Goal: Navigation & Orientation: Understand site structure

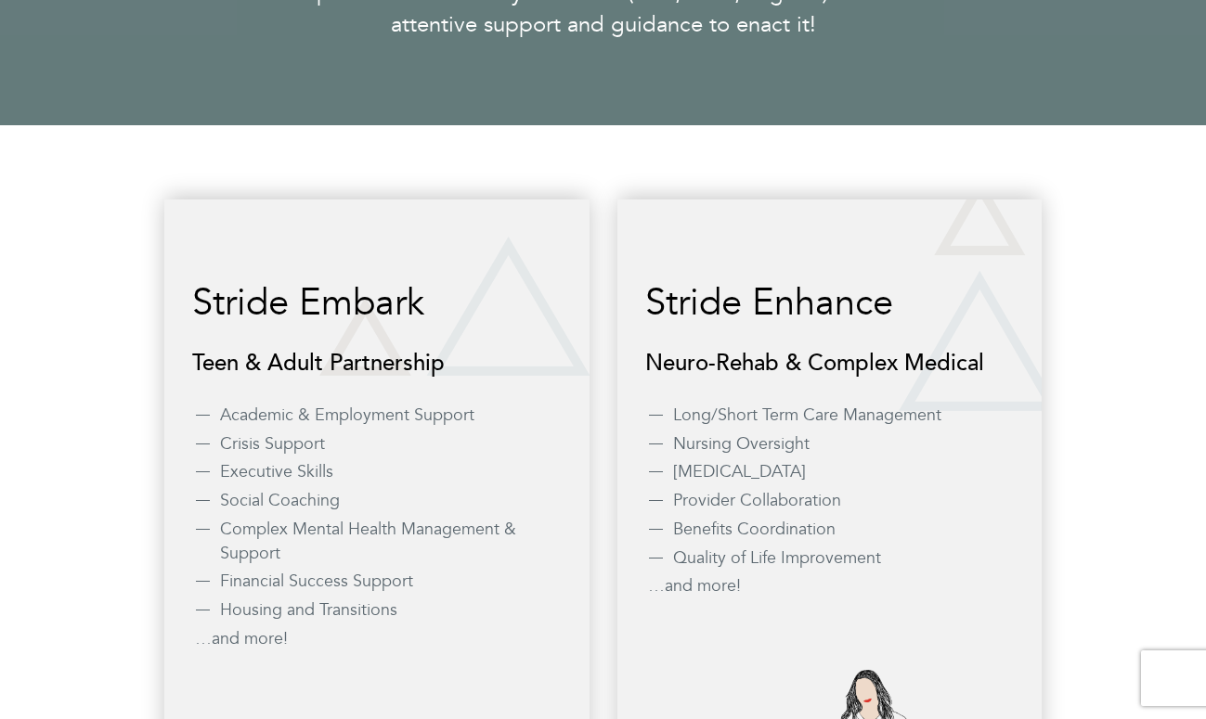
scroll to position [1409, 0]
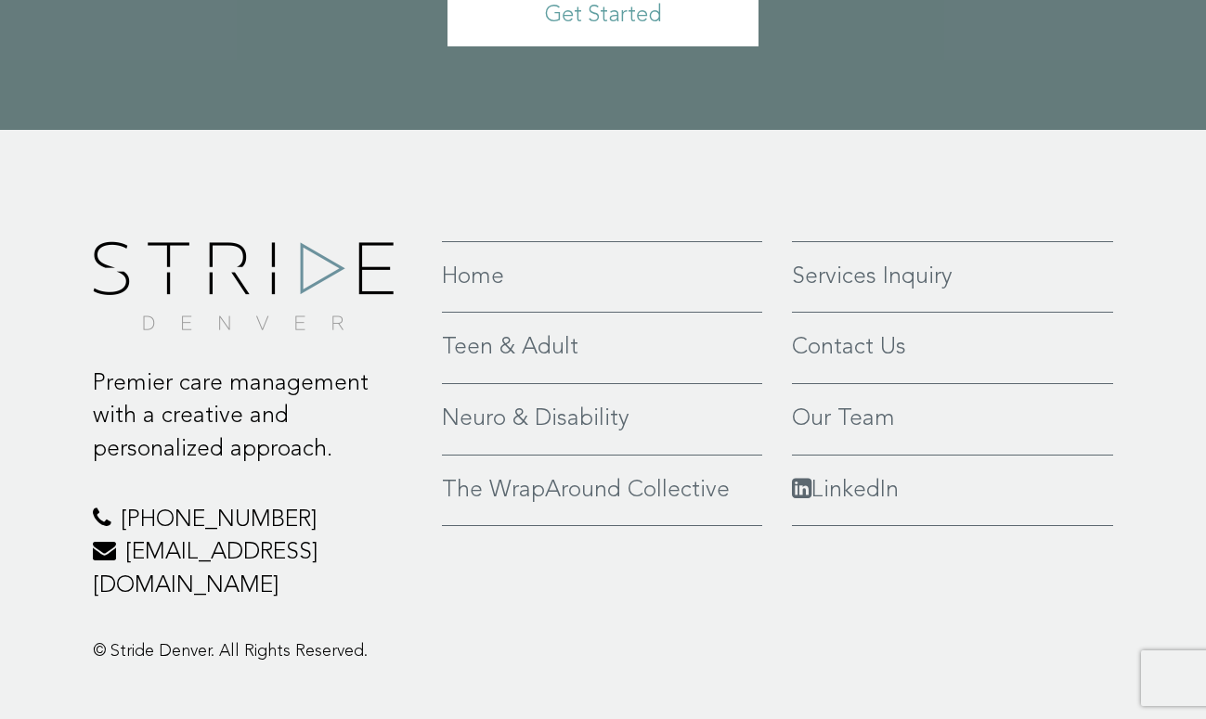
scroll to position [4183, 0]
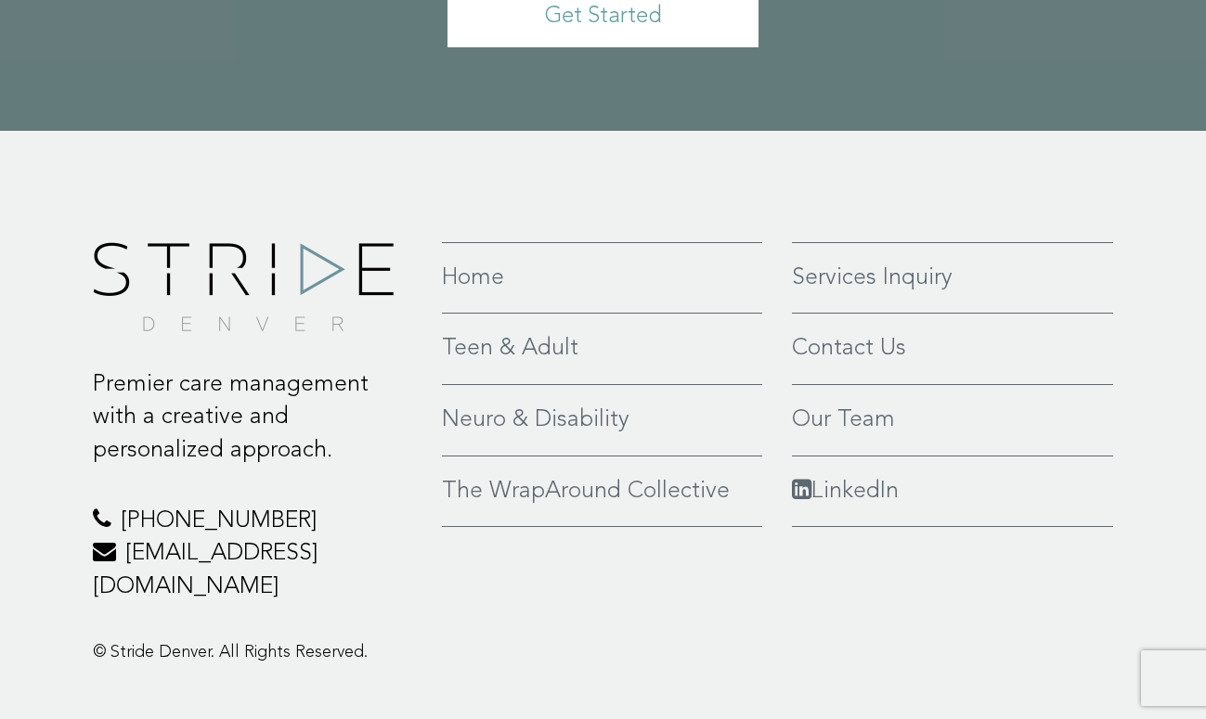
click at [534, 332] on link "Teen & Adult" at bounding box center [602, 348] width 320 height 33
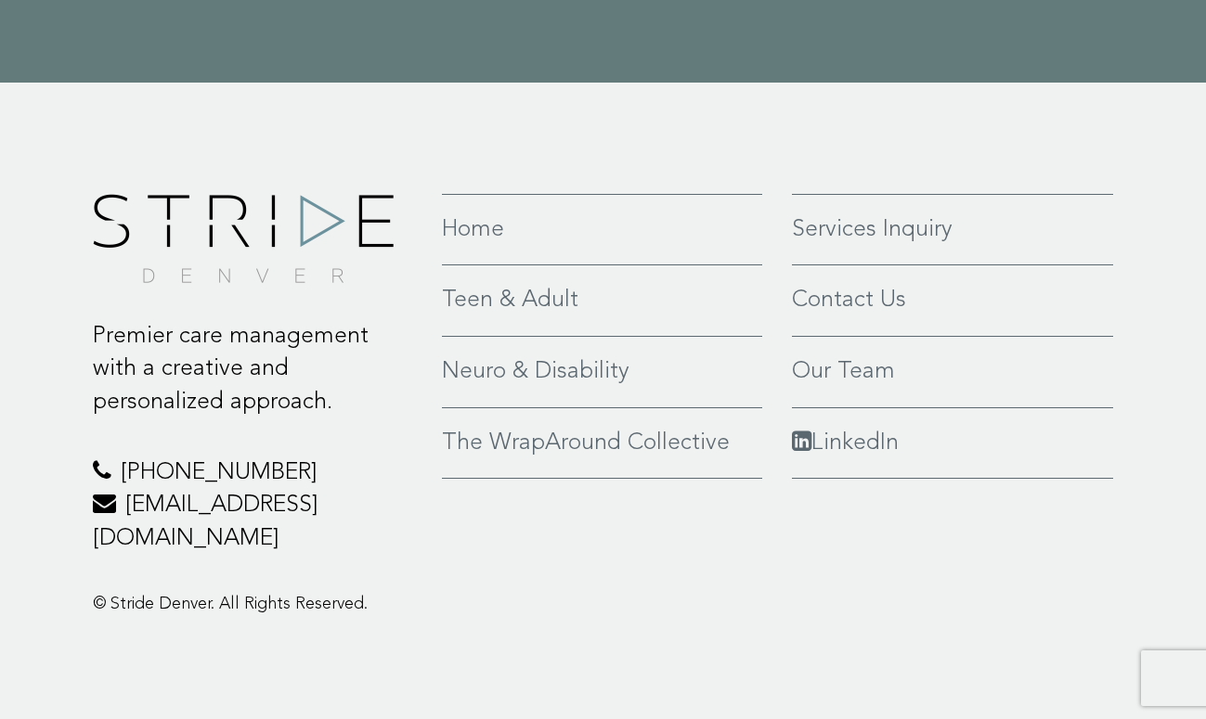
scroll to position [4735, 0]
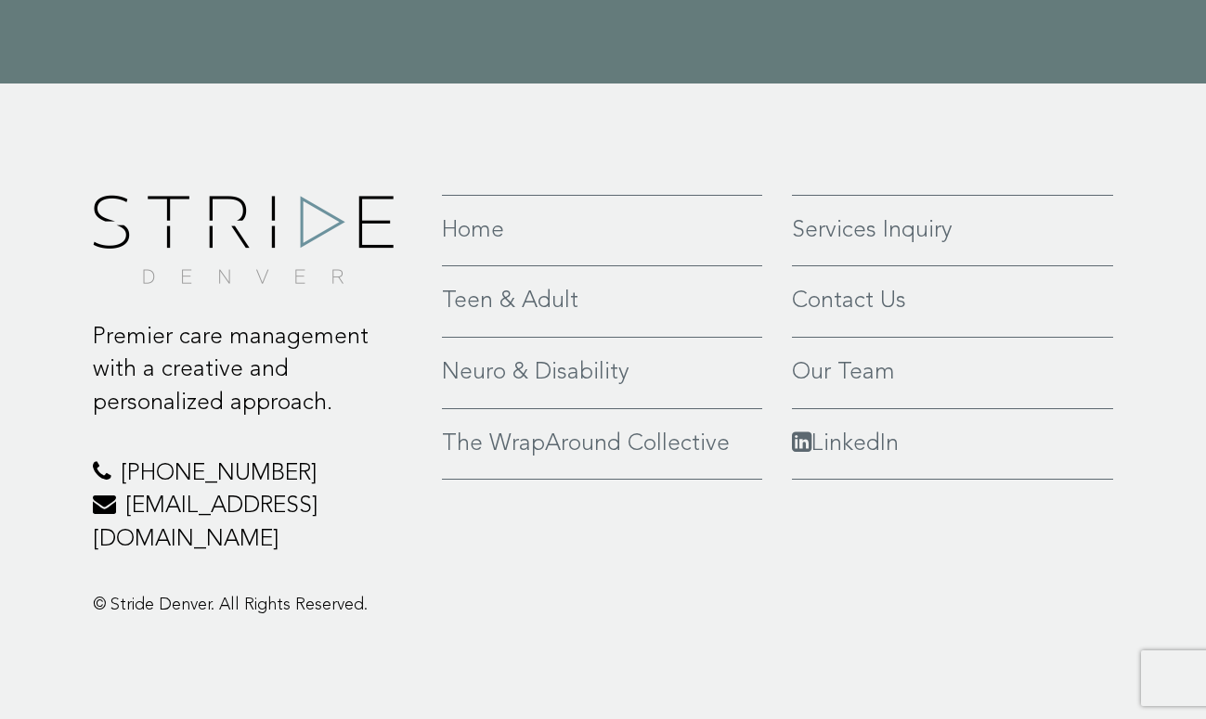
click at [507, 387] on link "Neuro & Disability" at bounding box center [602, 372] width 320 height 33
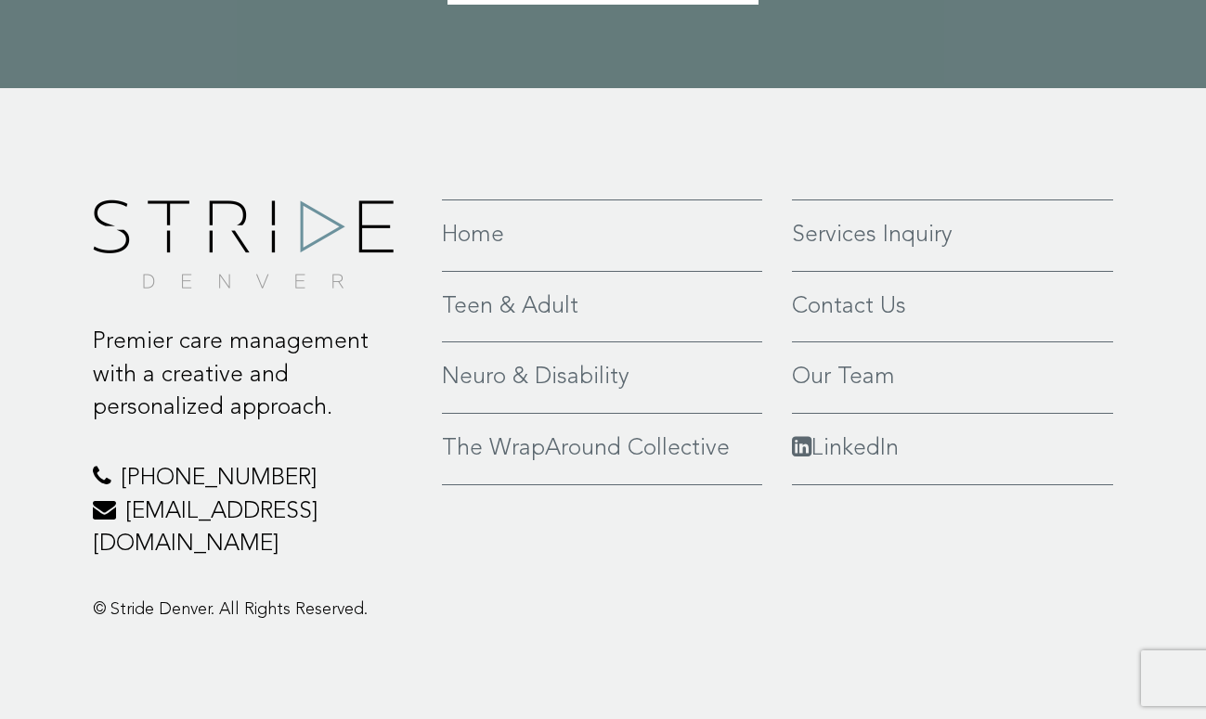
scroll to position [4632, 0]
click at [863, 391] on link "Our Team" at bounding box center [953, 378] width 322 height 33
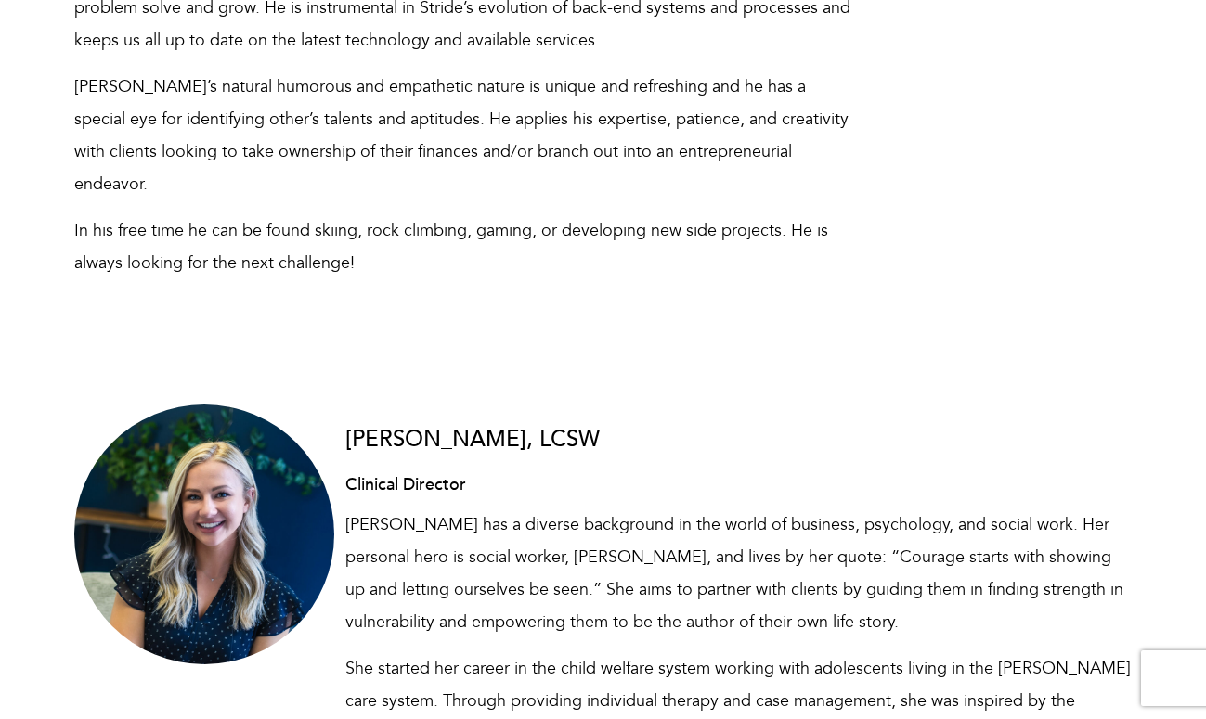
scroll to position [2023, 0]
